Goal: Task Accomplishment & Management: Complete application form

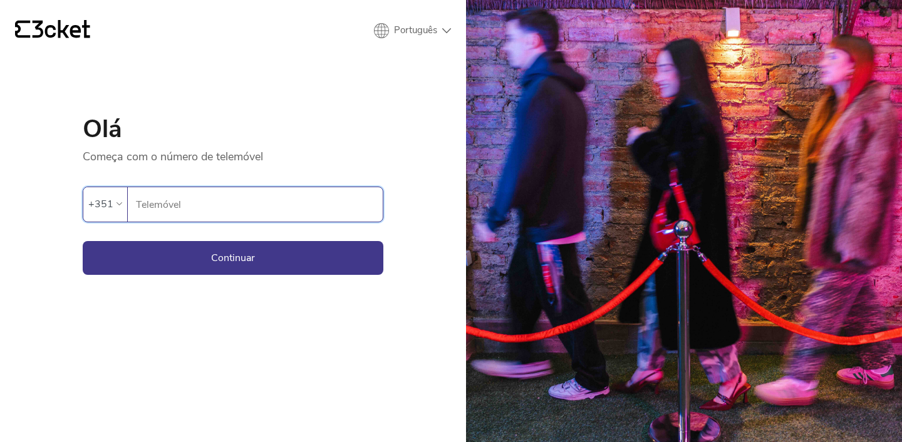
click at [195, 204] on input "Telemóvel" at bounding box center [258, 204] width 247 height 34
type input "918685743"
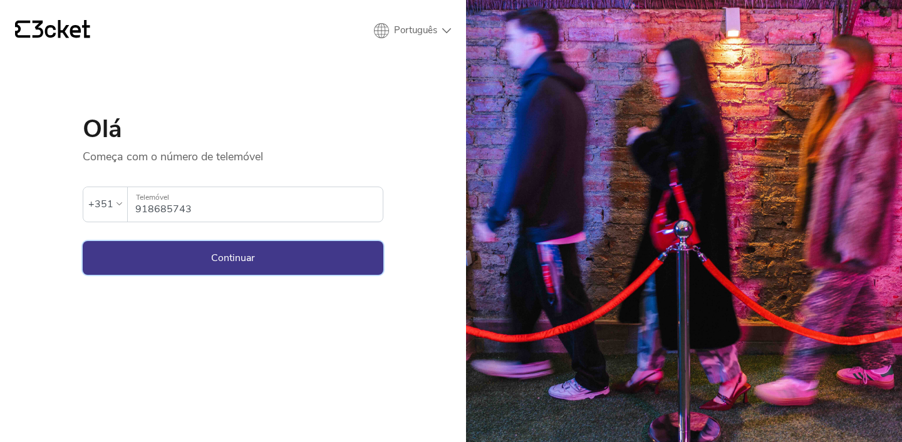
click at [275, 257] on button "Continuar" at bounding box center [233, 258] width 301 height 34
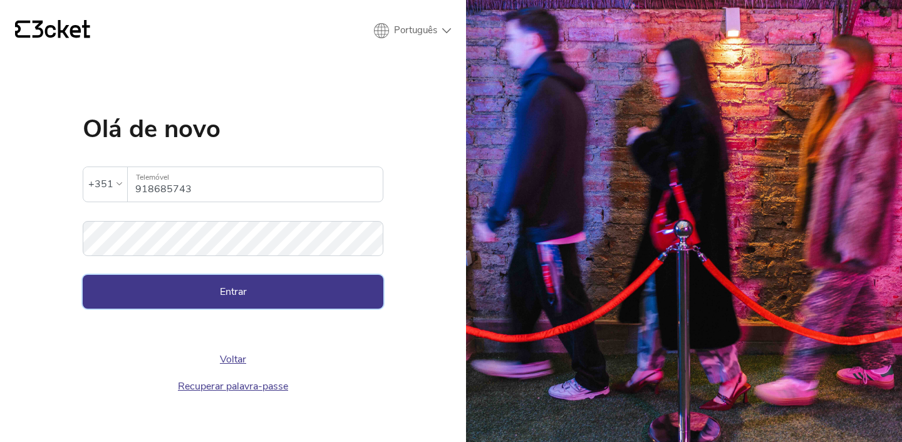
click at [222, 302] on button "Entrar" at bounding box center [233, 292] width 301 height 34
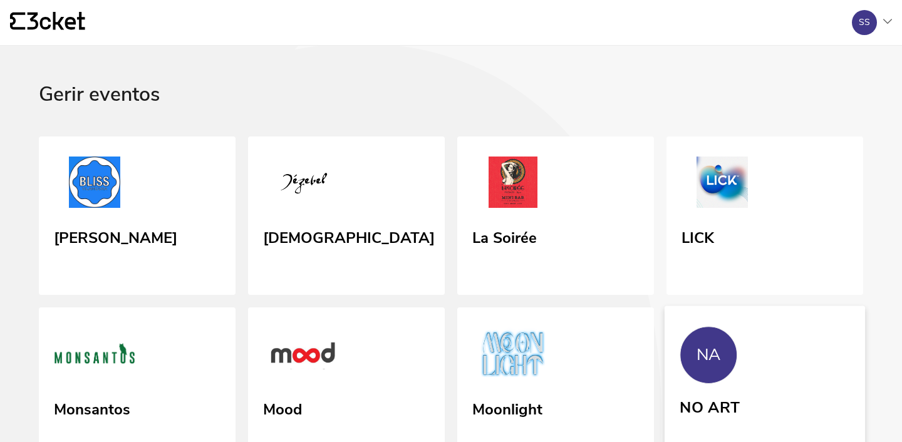
click at [729, 392] on link "NA NO ART" at bounding box center [764, 386] width 200 height 160
